Goal: Check status: Check status

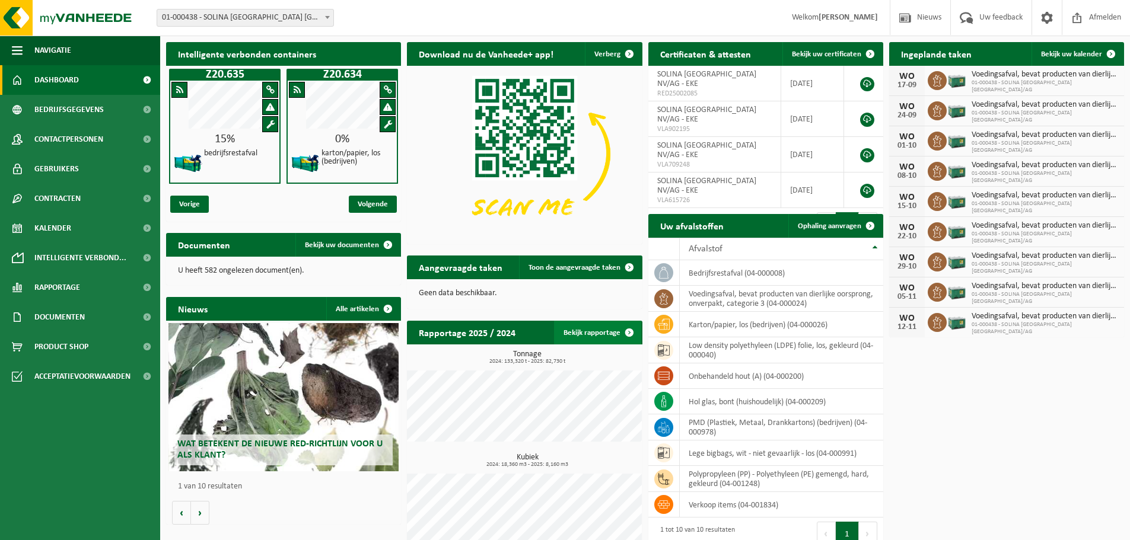
click at [600, 324] on link "Bekijk rapportage" at bounding box center [597, 333] width 87 height 24
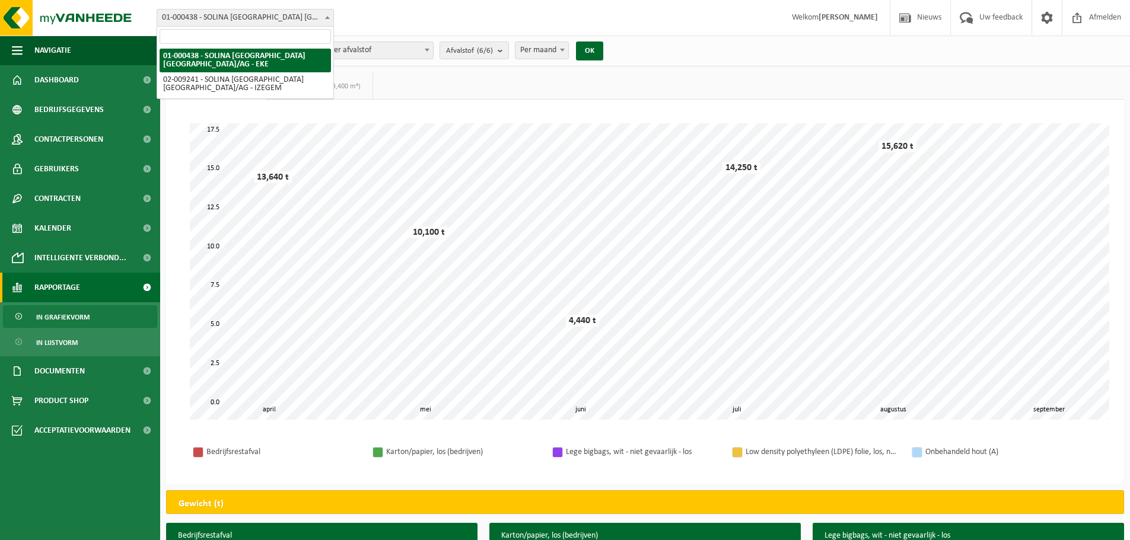
click at [327, 15] on span at bounding box center [327, 16] width 12 height 15
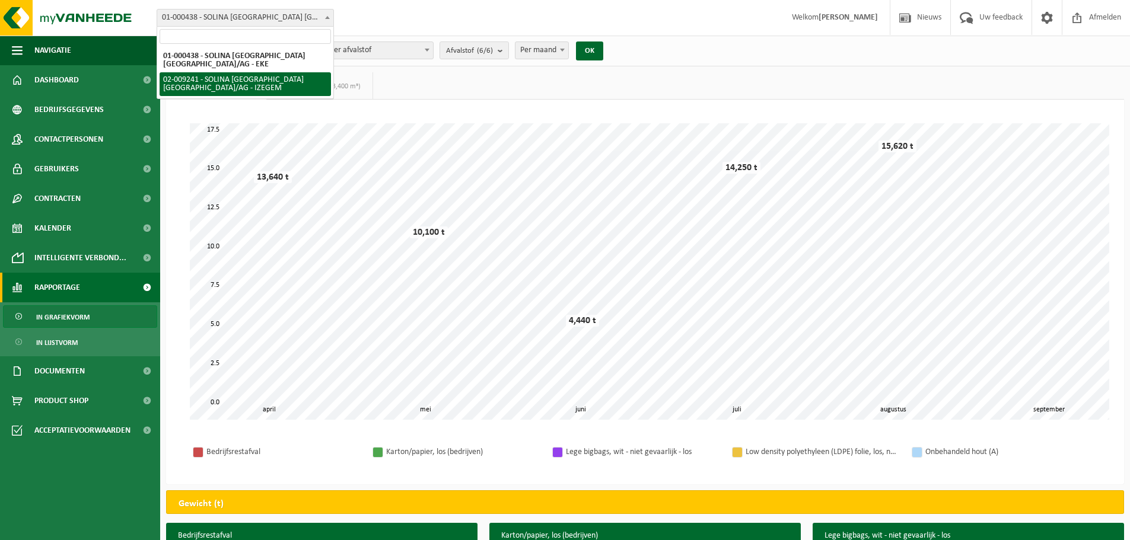
select select "13150"
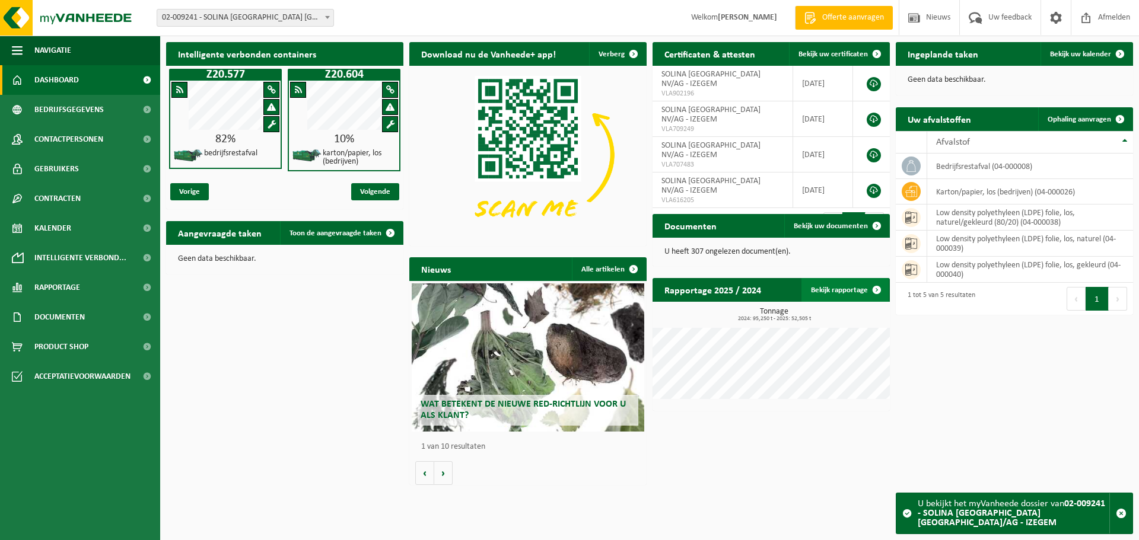
click at [833, 295] on link "Bekijk rapportage" at bounding box center [844, 290] width 87 height 24
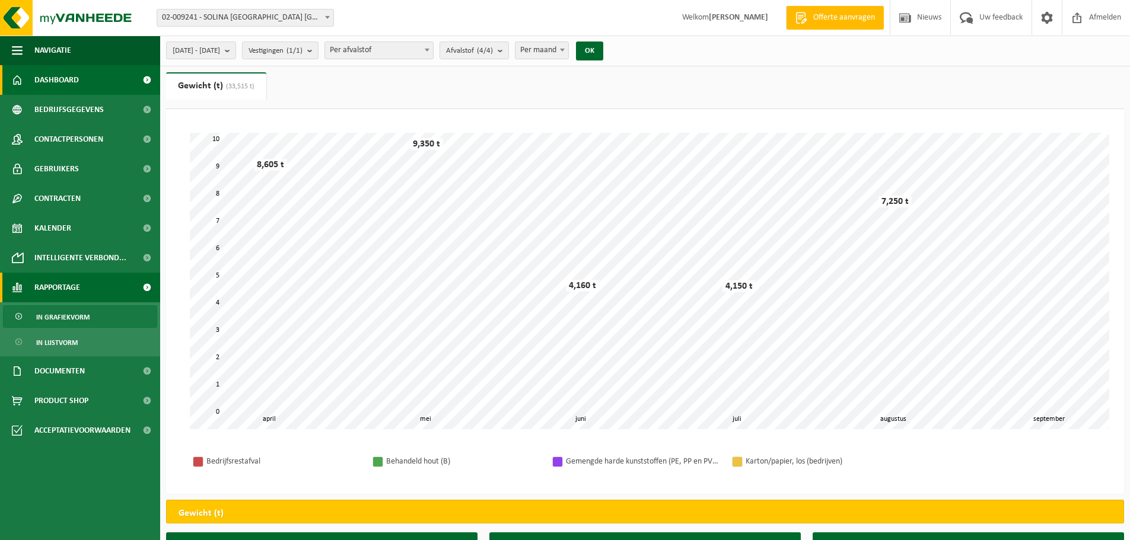
click at [66, 76] on span "Dashboard" at bounding box center [56, 80] width 44 height 30
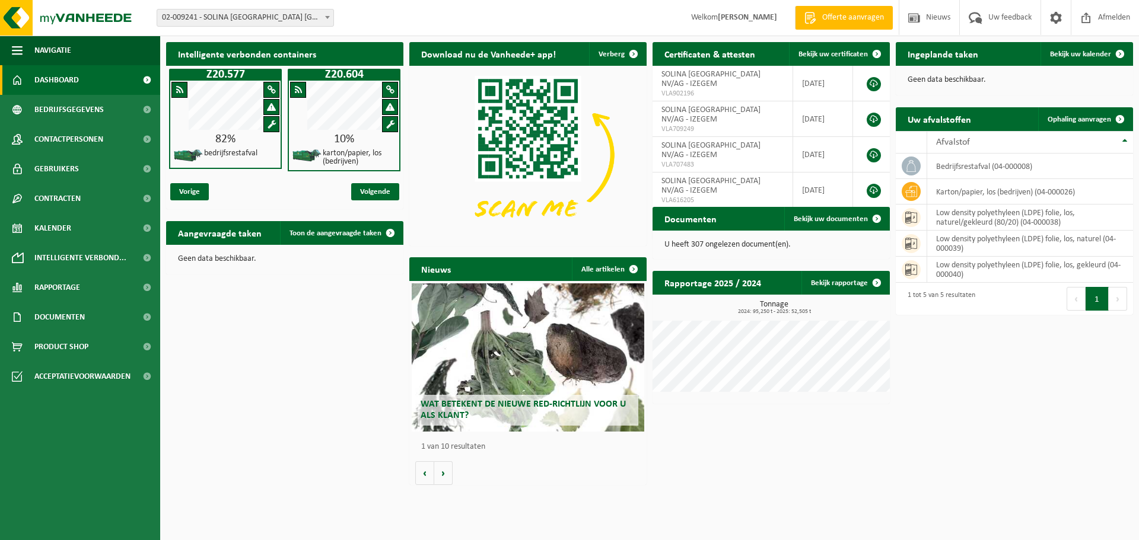
drag, startPoint x: 845, startPoint y: 0, endPoint x: 801, endPoint y: 480, distance: 481.8
click at [798, 483] on div "Intelligente verbonden containers Z20.577 82% bedrijfsrestafval Z20.604 10% kar…" at bounding box center [649, 263] width 973 height 455
